Goal: Task Accomplishment & Management: Manage account settings

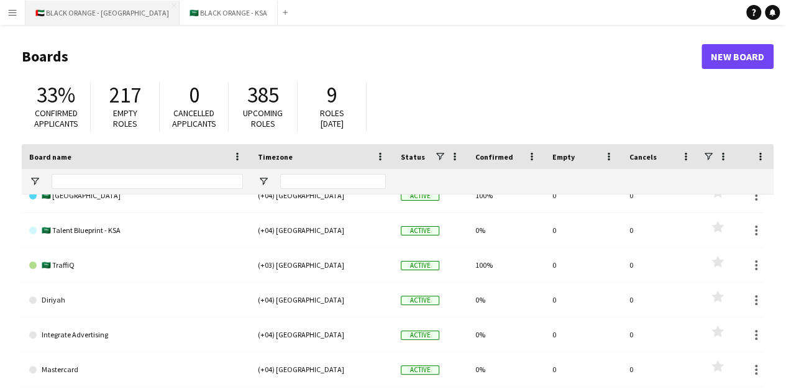
click at [52, 17] on button "🇦🇪 BLACK ORANGE - [GEOGRAPHIC_DATA] Close" at bounding box center [102, 13] width 154 height 24
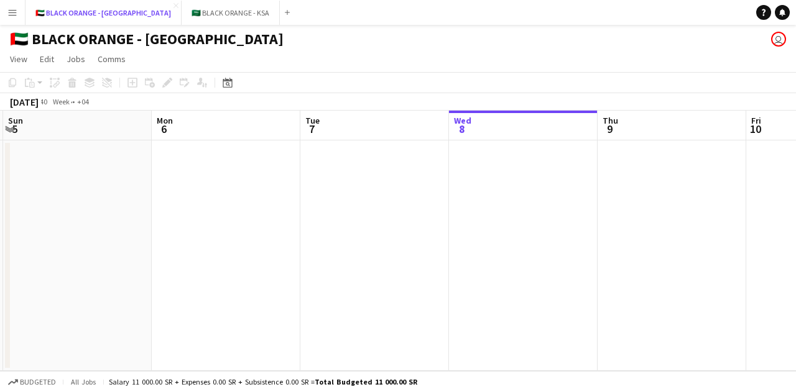
scroll to position [0, 301]
click at [7, 126] on app-icon "Expand/collapse" at bounding box center [10, 128] width 10 height 12
click at [7, 129] on app-icon "Expand/collapse" at bounding box center [9, 129] width 12 height 10
click at [12, 11] on app-icon "Menu" at bounding box center [12, 12] width 10 height 10
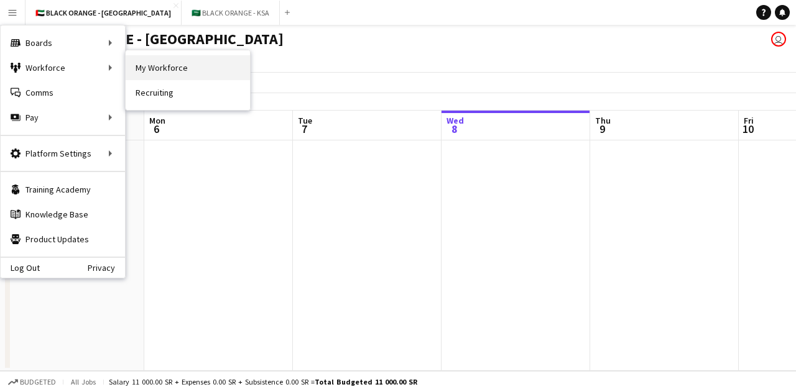
click at [198, 68] on link "My Workforce" at bounding box center [188, 67] width 124 height 25
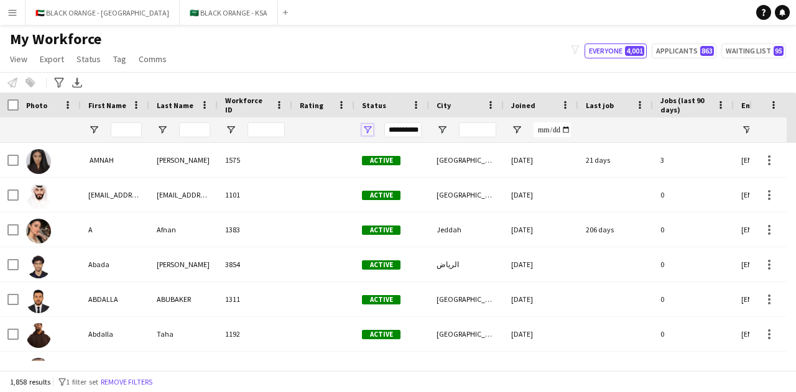
click at [369, 131] on span "Open Filter Menu" at bounding box center [367, 129] width 11 height 11
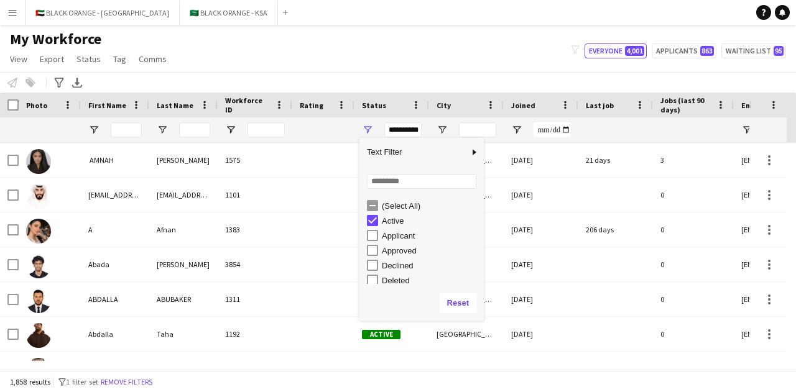
click at [370, 213] on div "Active" at bounding box center [425, 220] width 117 height 15
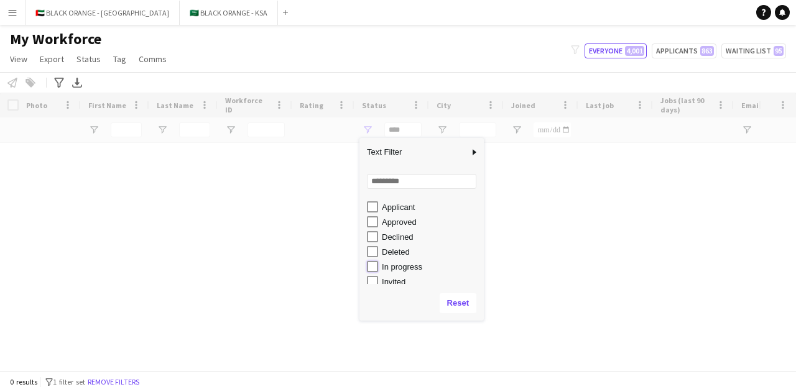
type input "**********"
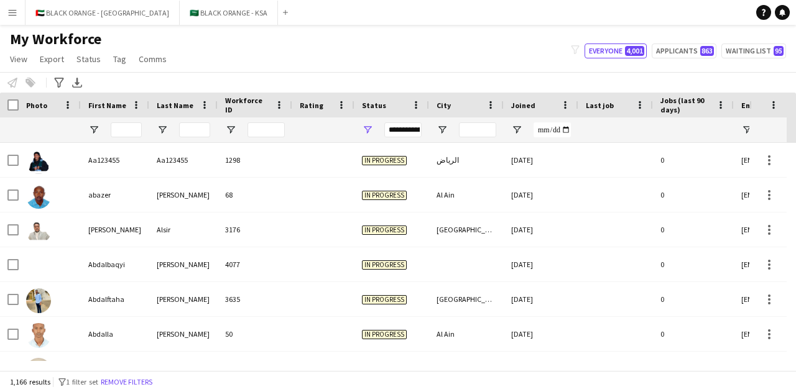
click at [434, 86] on div "Notify workforce Add to tag Select at least one crew to tag him or her. Advance…" at bounding box center [398, 82] width 796 height 21
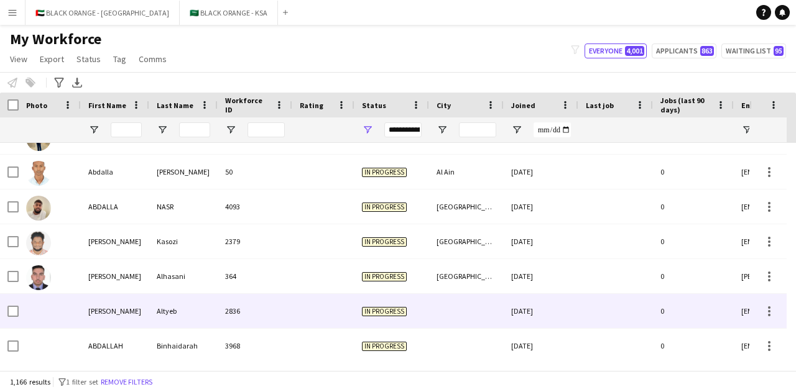
click at [345, 318] on div at bounding box center [323, 311] width 62 height 34
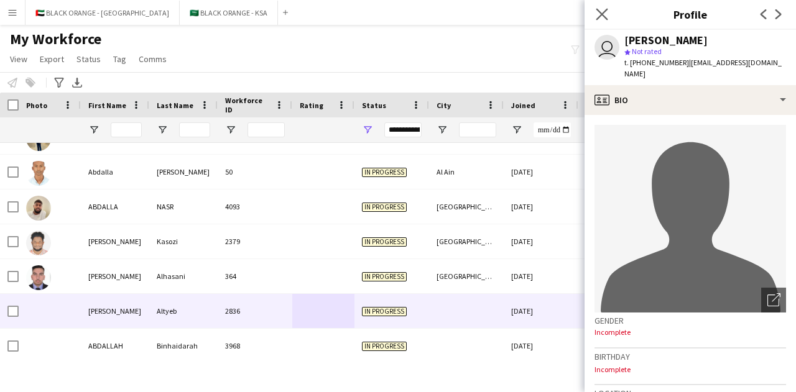
click at [595, 16] on app-icon "Close pop-in" at bounding box center [602, 15] width 18 height 18
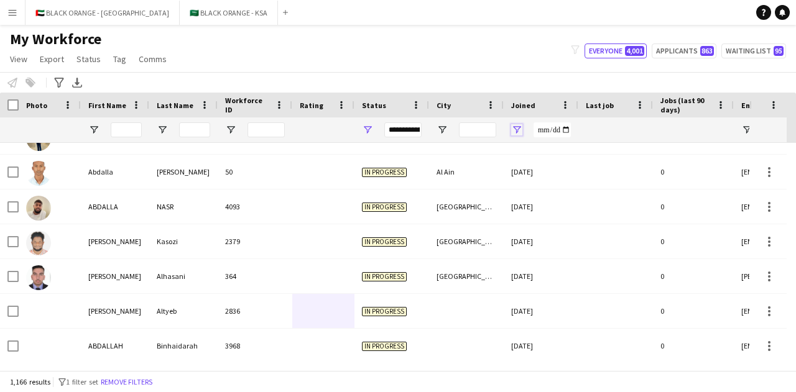
click at [517, 131] on span "Open Filter Menu" at bounding box center [516, 129] width 11 height 11
click at [563, 130] on input "Joined Filter Input" at bounding box center [551, 129] width 37 height 15
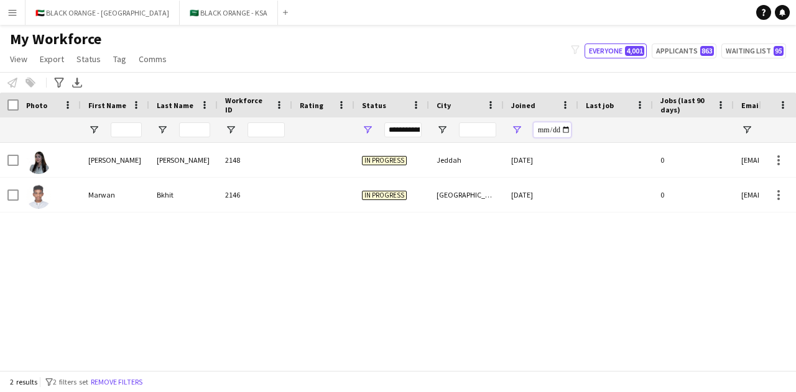
click at [567, 130] on input "**********" at bounding box center [551, 129] width 37 height 15
type input "**********"
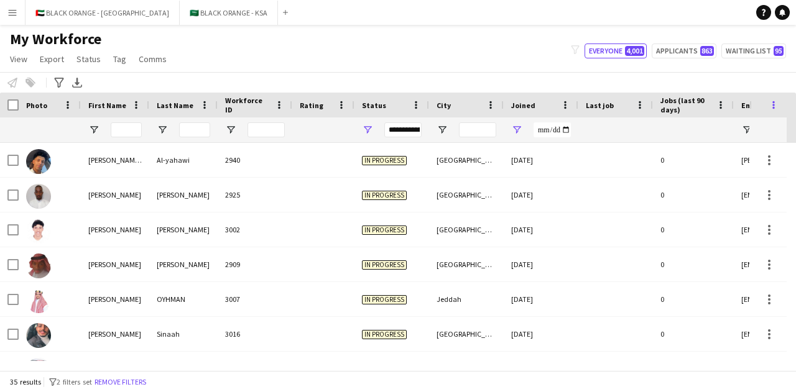
click at [773, 101] on span at bounding box center [773, 104] width 11 height 11
click at [265, 73] on div "Notify workforce Add to tag Select at least one crew to tag him or her. Advance…" at bounding box center [398, 82] width 796 height 21
click at [14, 53] on span "View" at bounding box center [18, 58] width 17 height 11
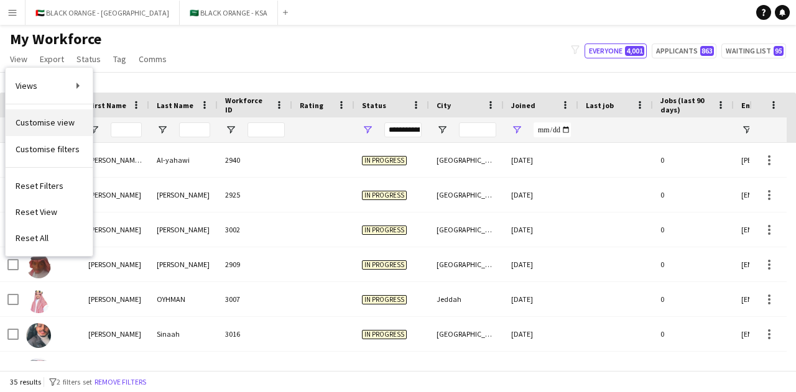
click at [48, 128] on link "Customise view" at bounding box center [49, 122] width 87 height 26
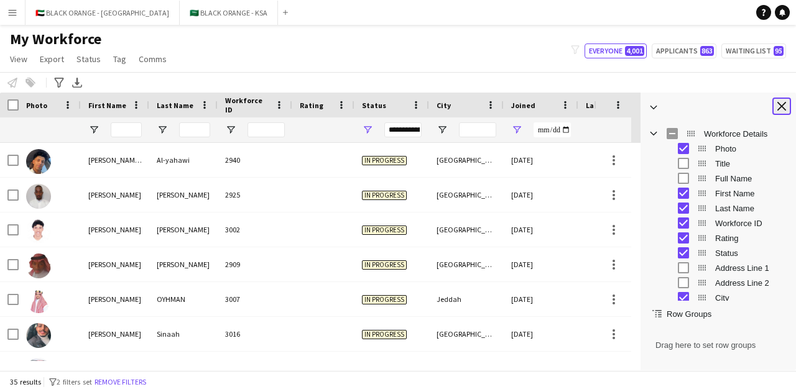
click at [782, 104] on app-icon "Close tool panel" at bounding box center [781, 106] width 9 height 9
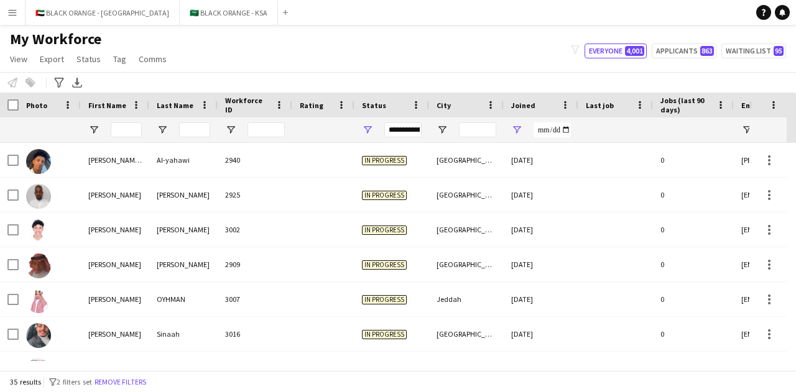
click at [365, 124] on div "**********" at bounding box center [391, 129] width 75 height 25
click at [366, 132] on span "Open Filter Menu" at bounding box center [367, 129] width 11 height 11
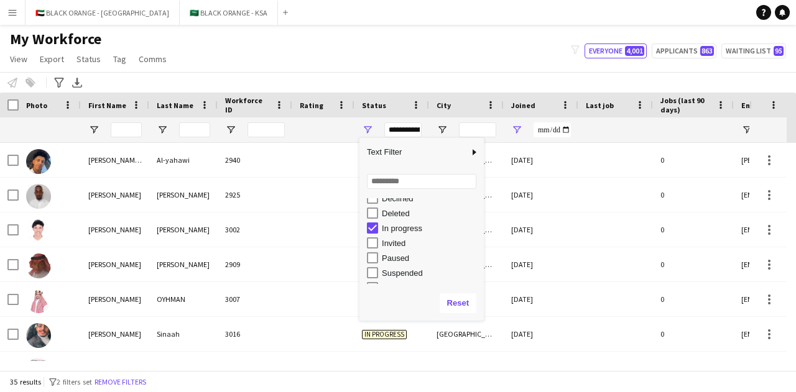
scroll to position [61, 0]
click at [569, 128] on input "**********" at bounding box center [551, 129] width 37 height 15
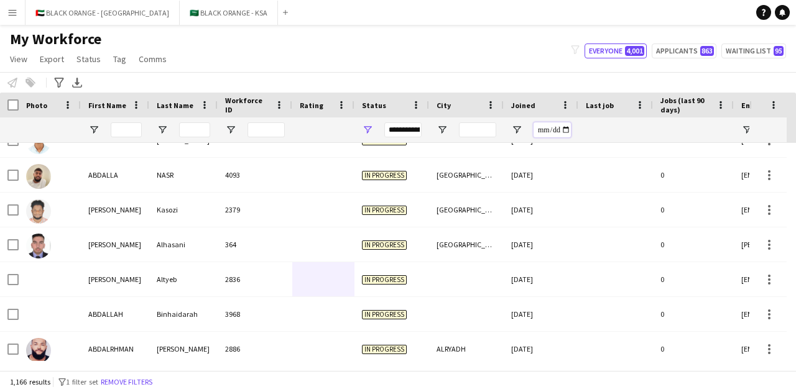
scroll to position [380, 0]
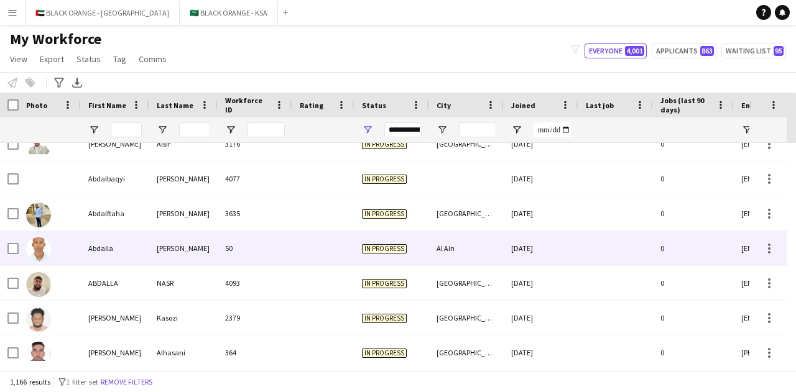
click at [183, 247] on div "[PERSON_NAME]" at bounding box center [183, 248] width 68 height 34
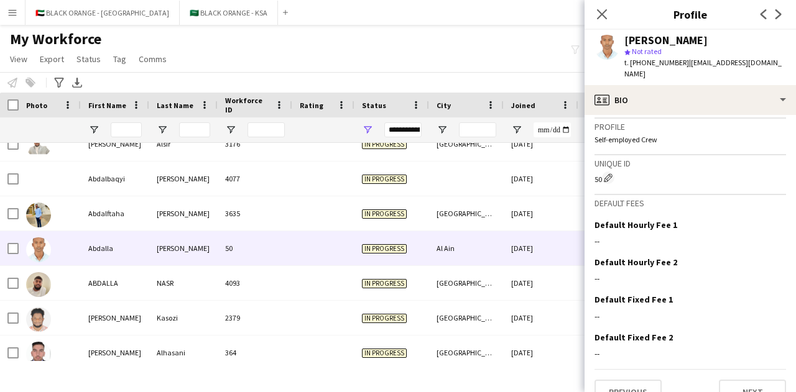
click at [418, 52] on div "My Workforce View Views Default view New view Update view Delete view Edit name…" at bounding box center [398, 51] width 796 height 42
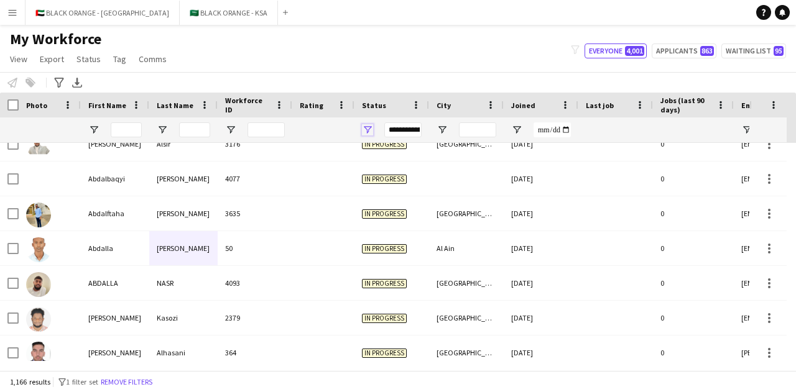
click at [365, 132] on span "Open Filter Menu" at bounding box center [367, 129] width 11 height 11
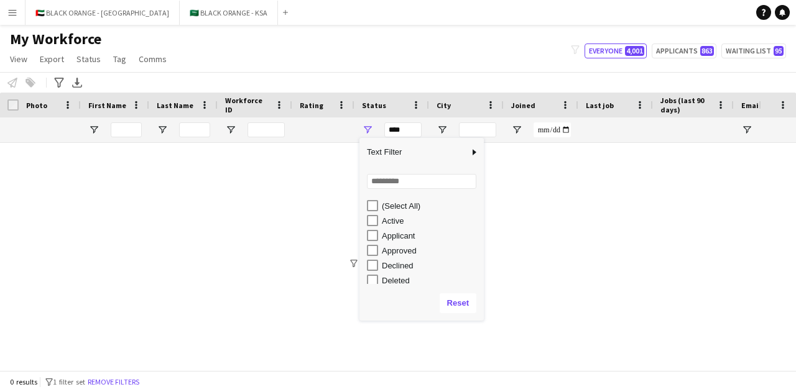
click at [378, 237] on div "Applicant" at bounding box center [425, 235] width 117 height 15
type input "**********"
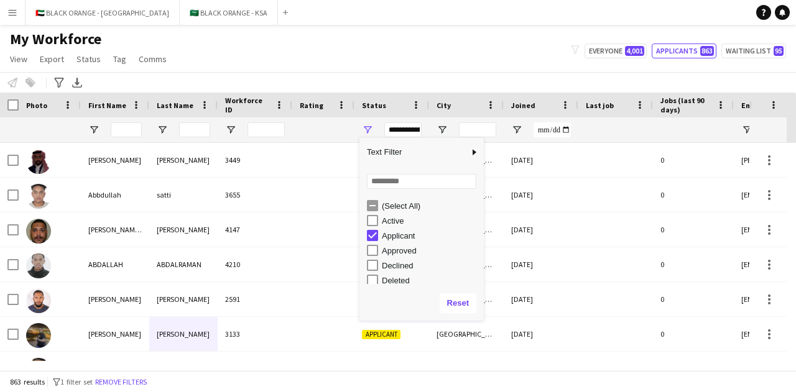
click at [408, 50] on div "My Workforce View Views Default view New view Update view Delete view Edit name…" at bounding box center [398, 51] width 796 height 42
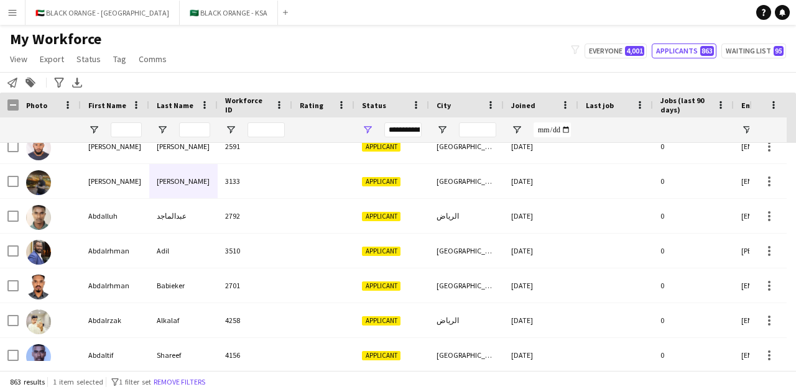
scroll to position [315, 0]
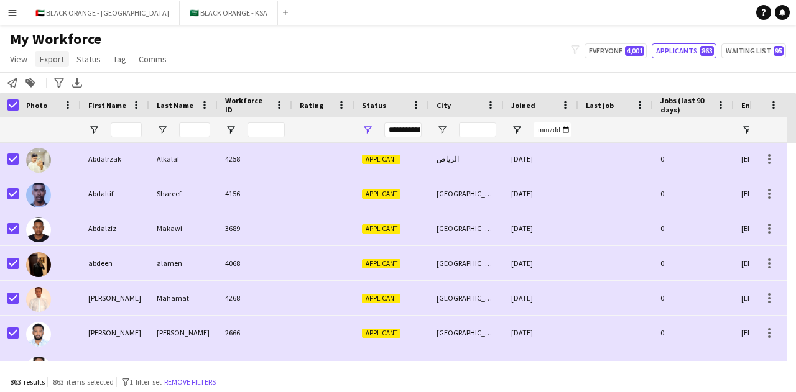
click at [45, 60] on span "Export" at bounding box center [52, 58] width 24 height 11
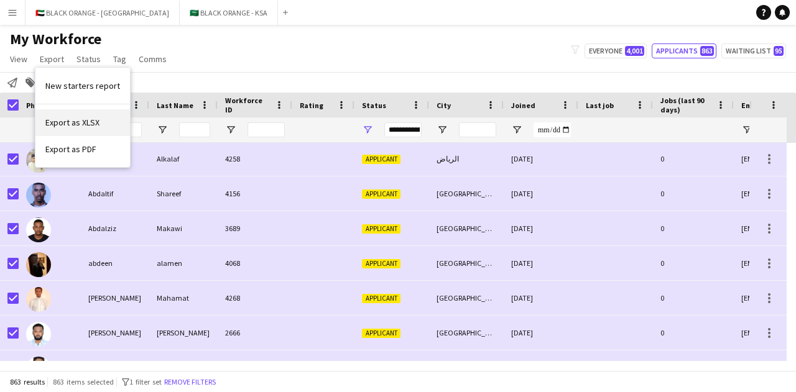
click at [88, 122] on span "Export as XLSX" at bounding box center [72, 122] width 54 height 11
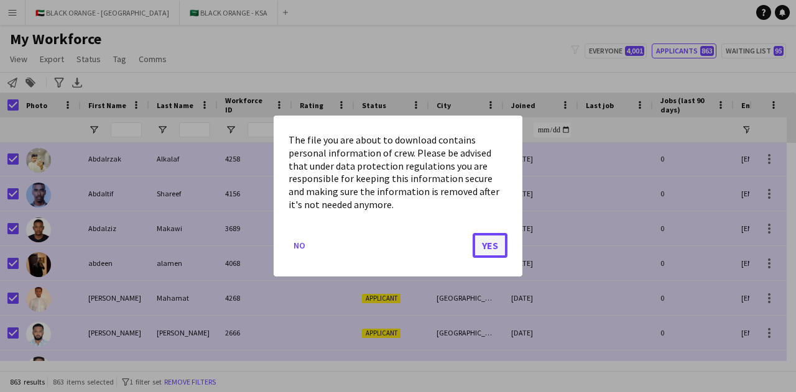
click at [495, 243] on button "Yes" at bounding box center [489, 245] width 35 height 25
